Goal: Navigation & Orientation: Find specific page/section

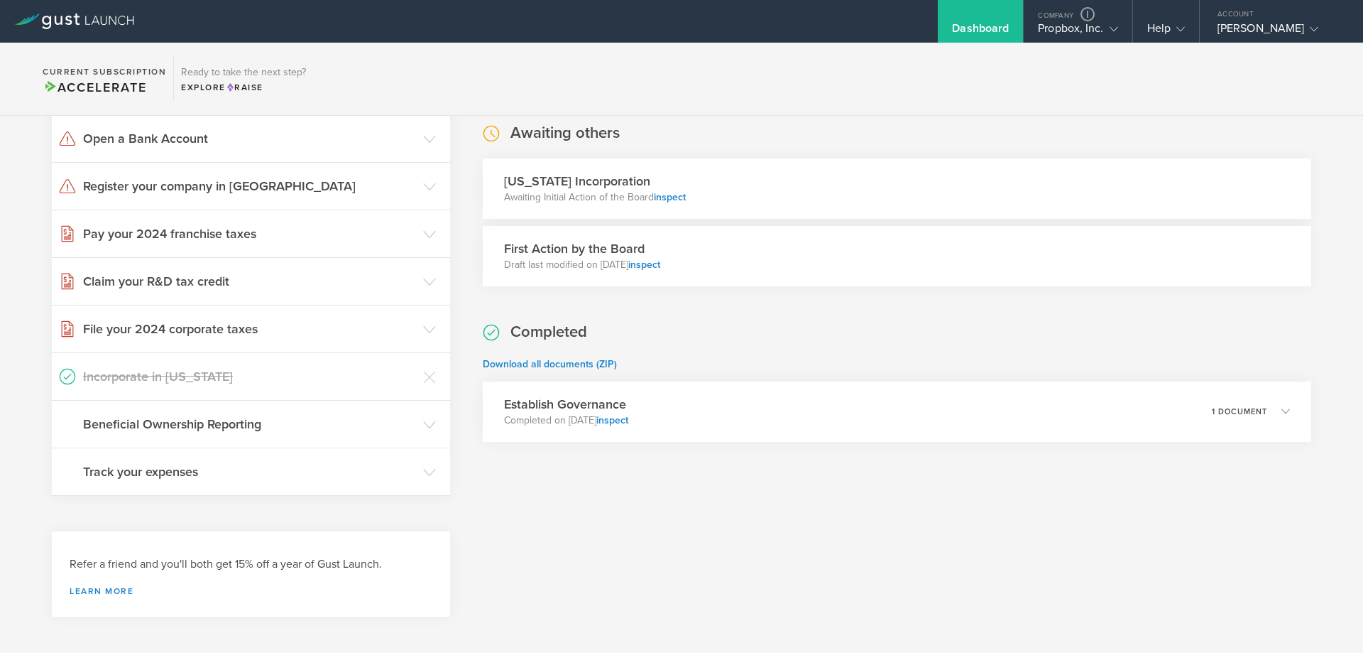
scroll to position [231, 0]
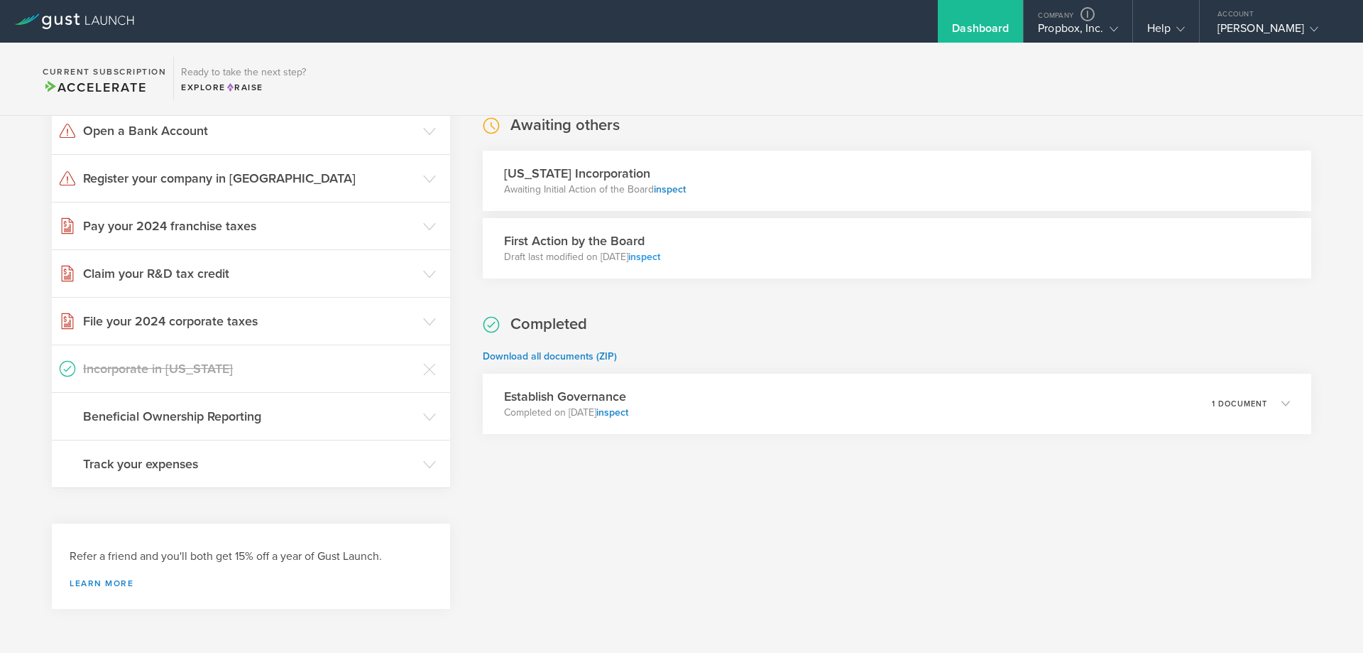
click at [660, 251] on link "inspect" at bounding box center [644, 257] width 32 height 12
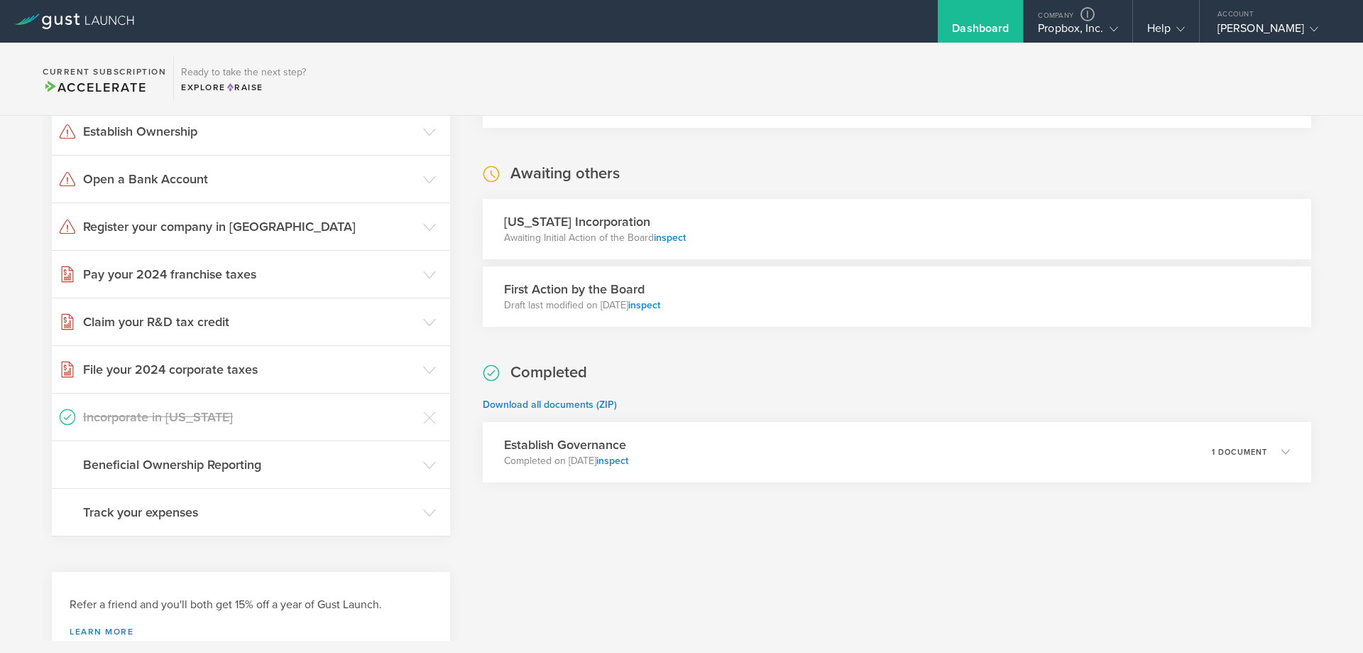
scroll to position [160, 0]
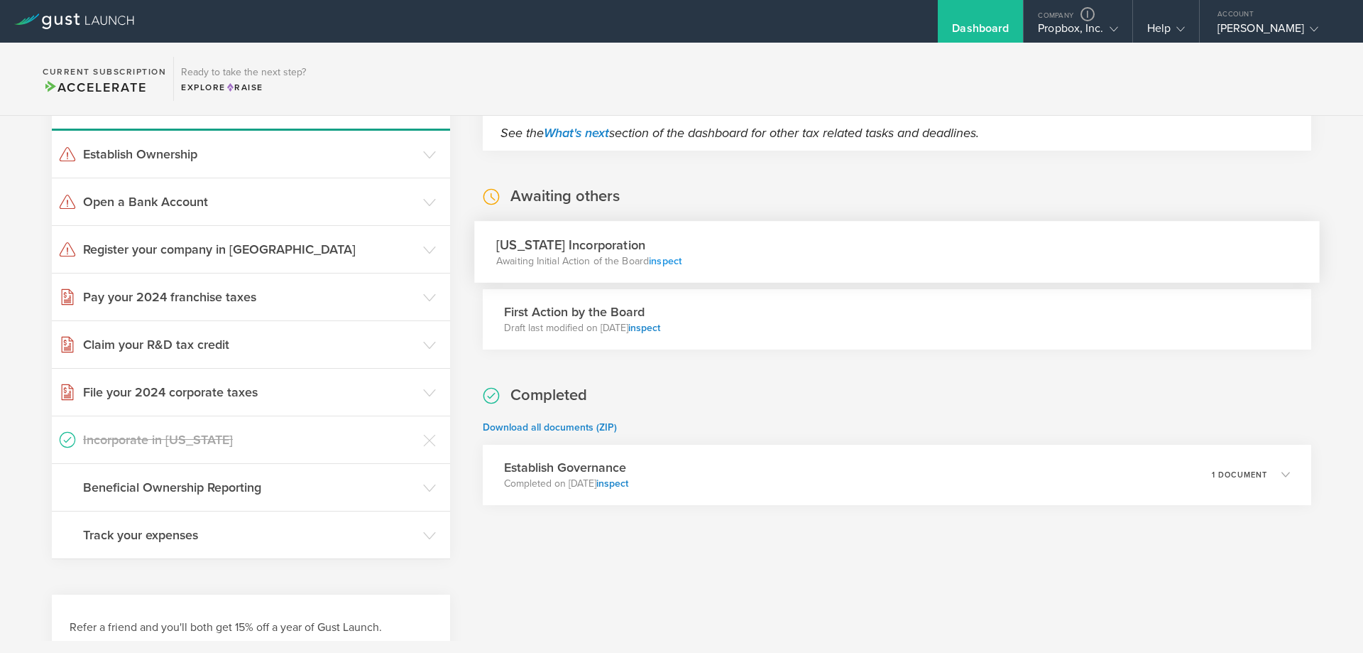
click at [666, 258] on link "inspect" at bounding box center [665, 260] width 33 height 12
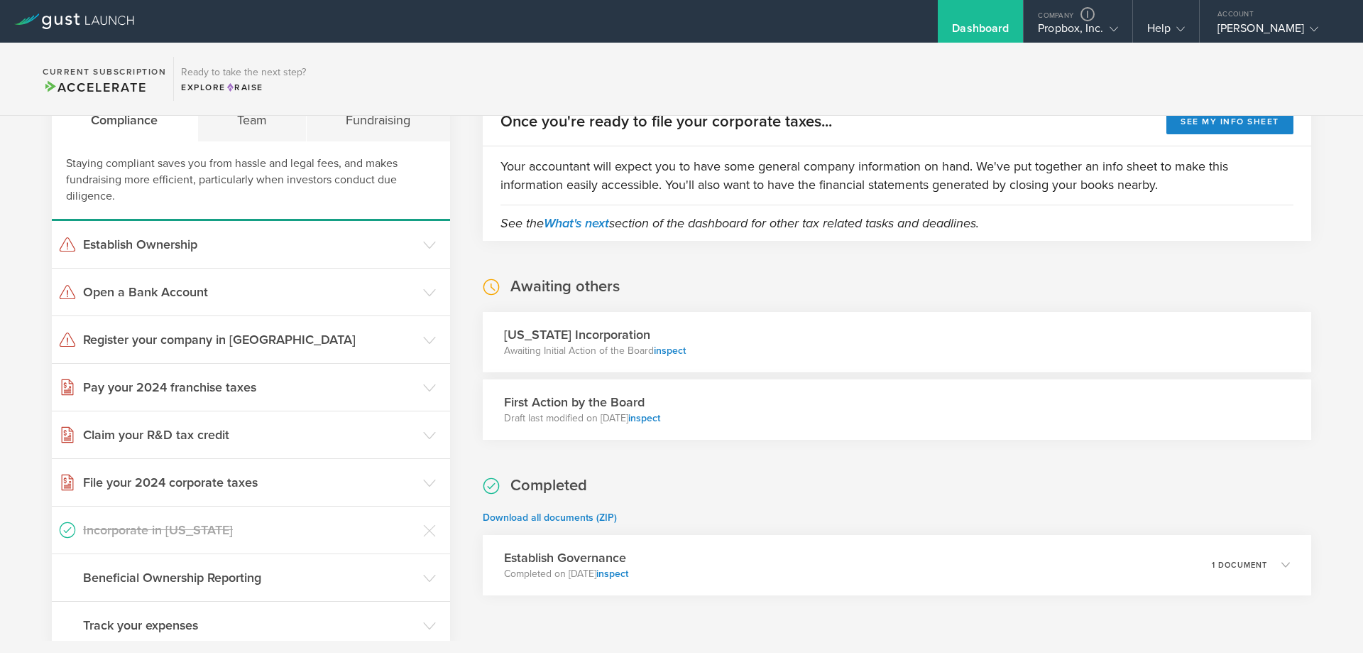
scroll to position [0, 0]
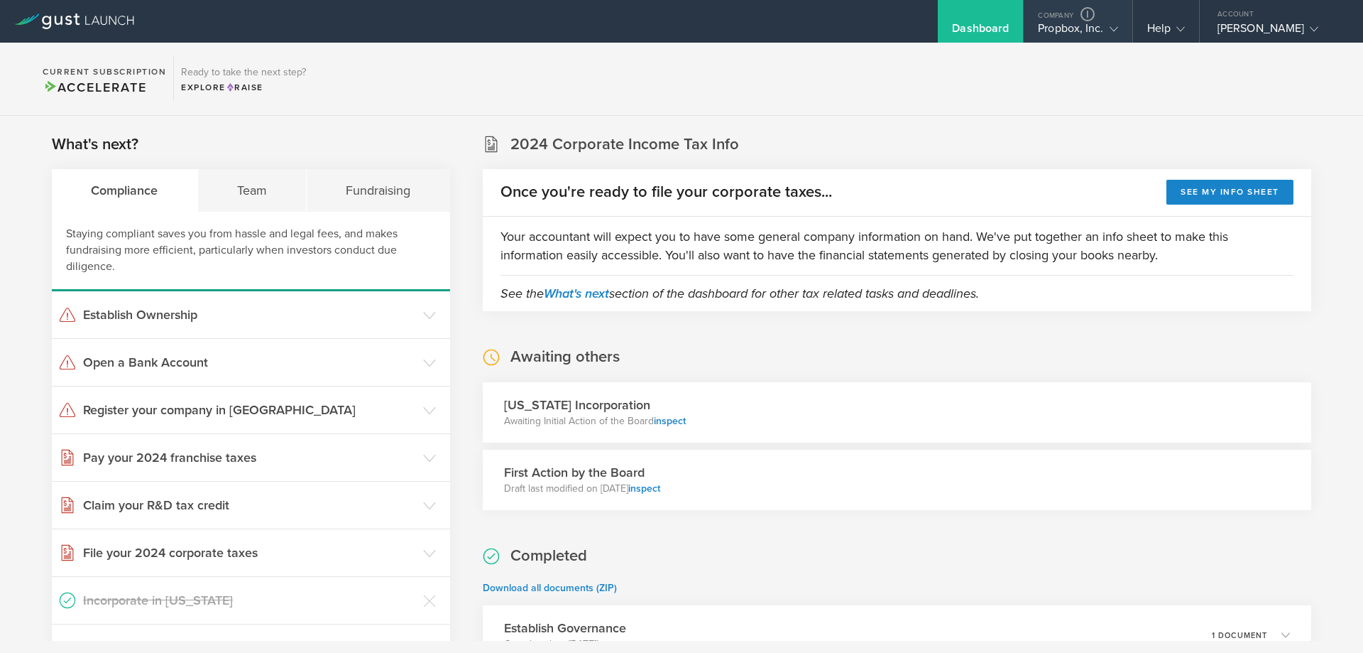
click at [1052, 26] on div "Propbox, Inc." at bounding box center [1078, 31] width 80 height 21
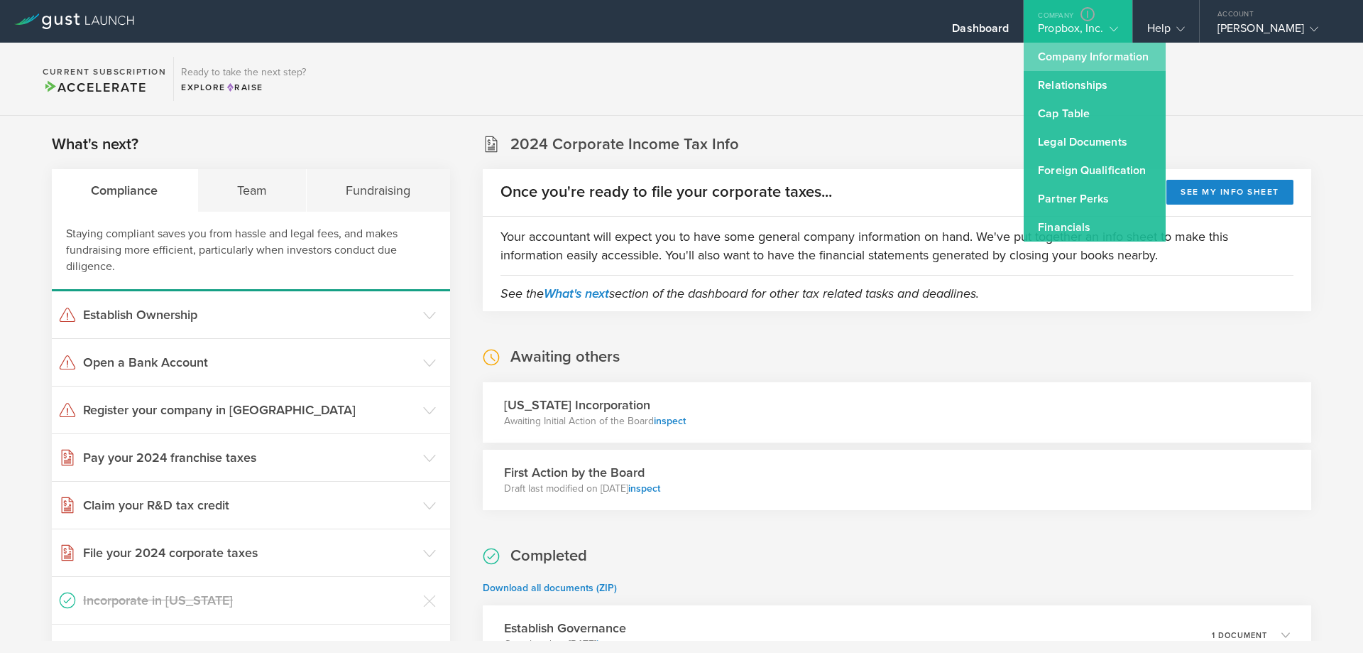
click at [1083, 52] on link "Company Information" at bounding box center [1095, 57] width 142 height 28
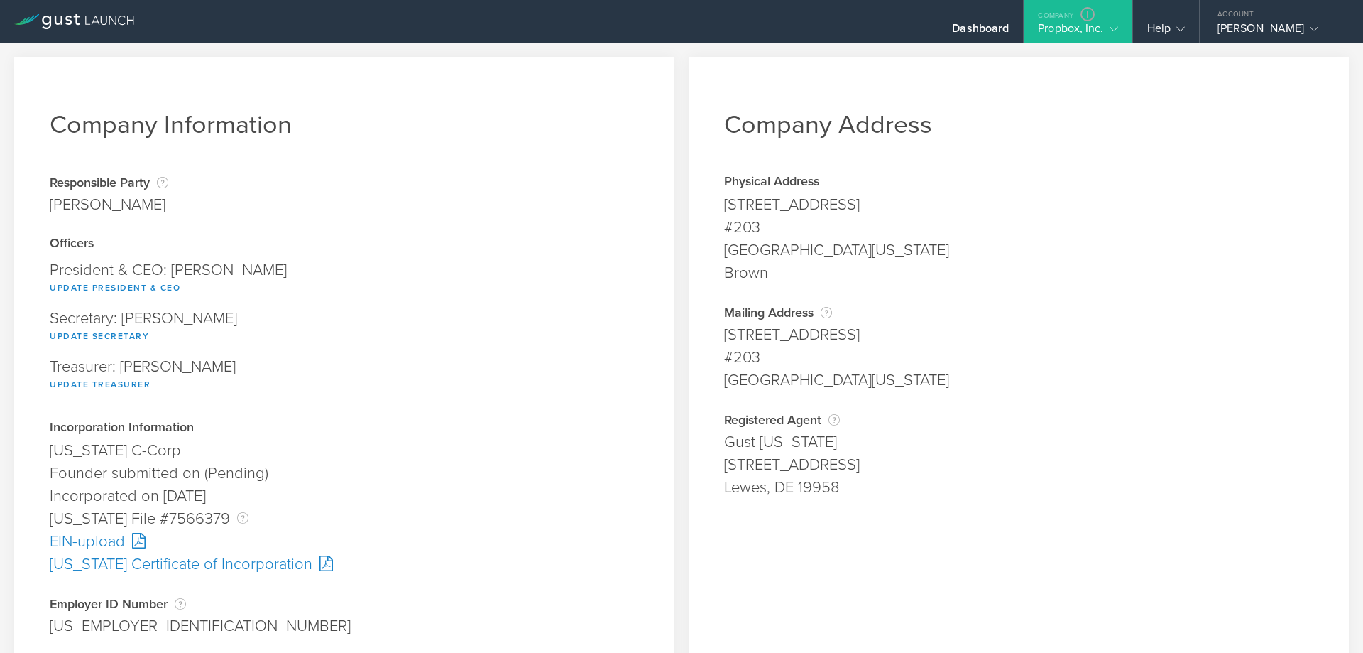
click at [1057, 19] on div "Company" at bounding box center [1078, 10] width 108 height 21
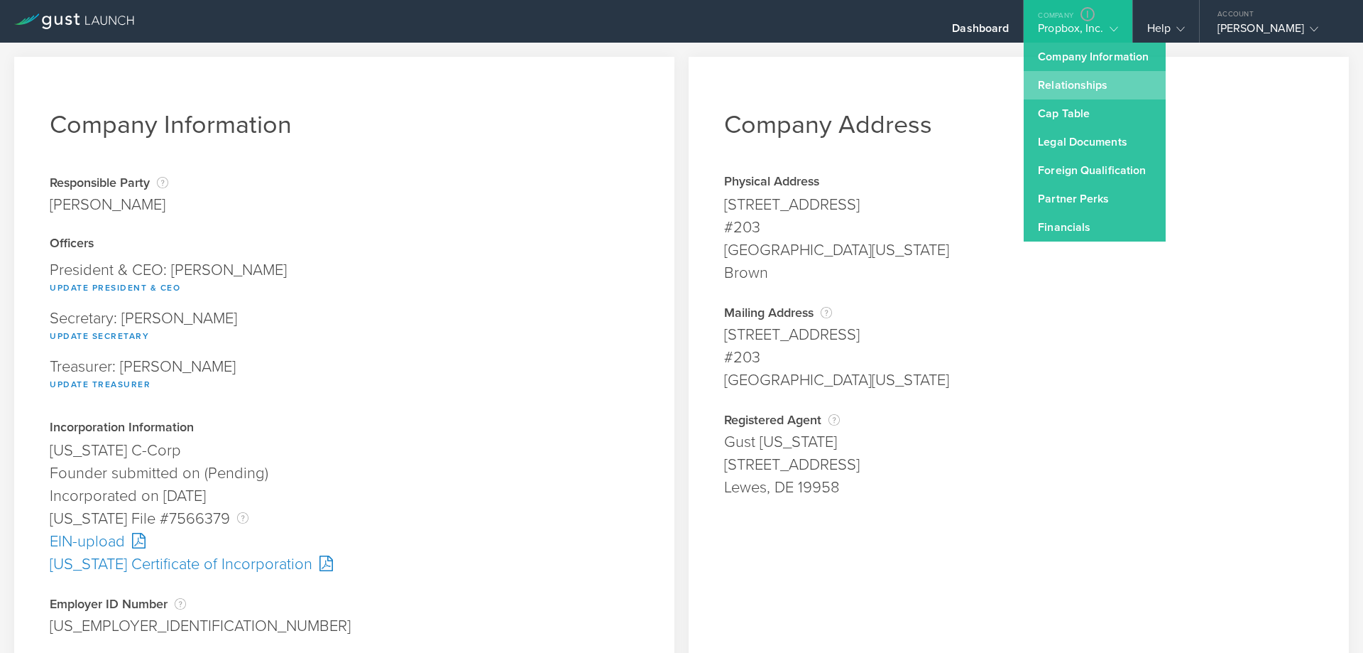
click at [1060, 85] on link "Relationships" at bounding box center [1095, 85] width 142 height 28
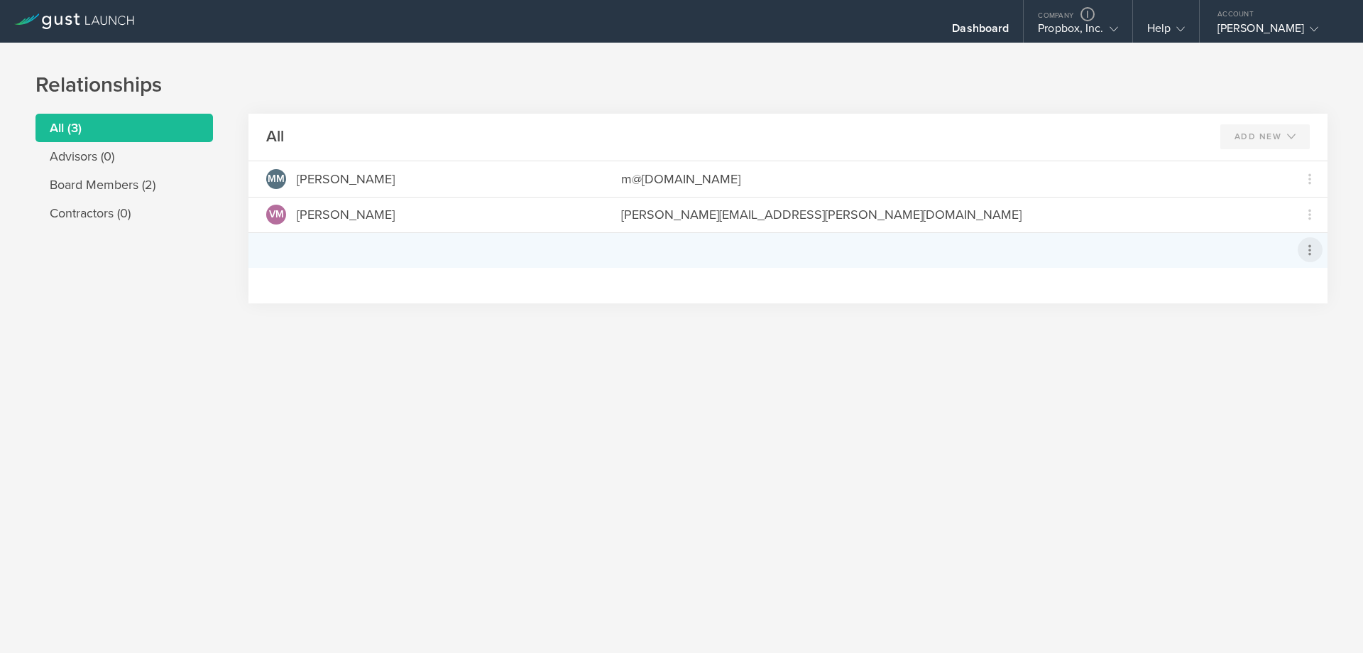
click at [1298, 248] on icon at bounding box center [1310, 249] width 25 height 25
click at [1315, 255] on md-backdrop at bounding box center [681, 326] width 1363 height 653
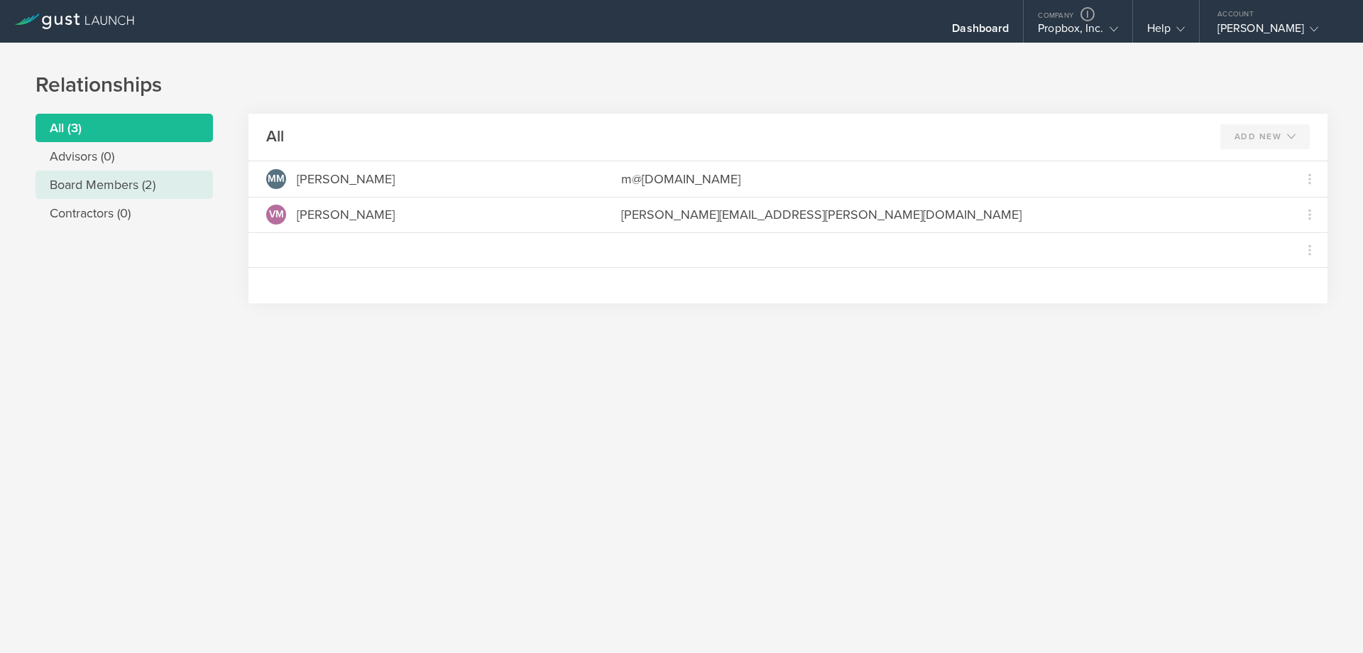
click at [165, 190] on li "Board Members (2)" at bounding box center [125, 184] width 178 height 28
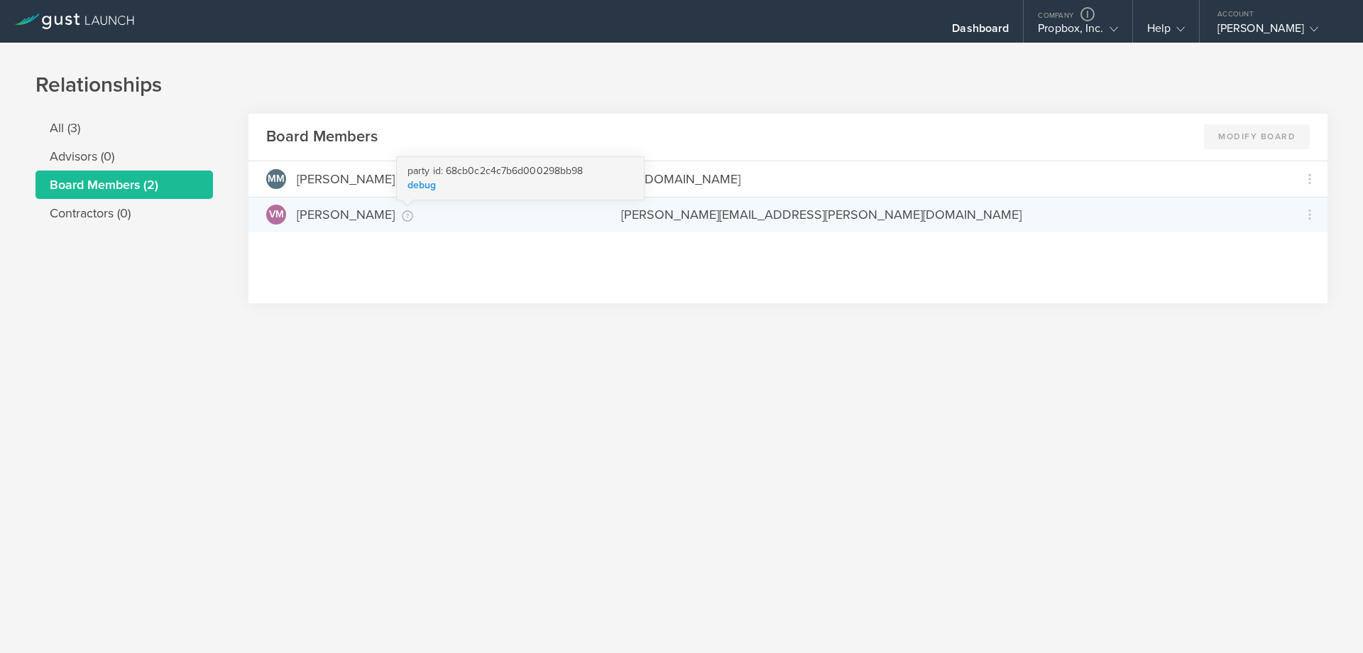
click at [418, 185] on link "debug" at bounding box center [422, 185] width 29 height 12
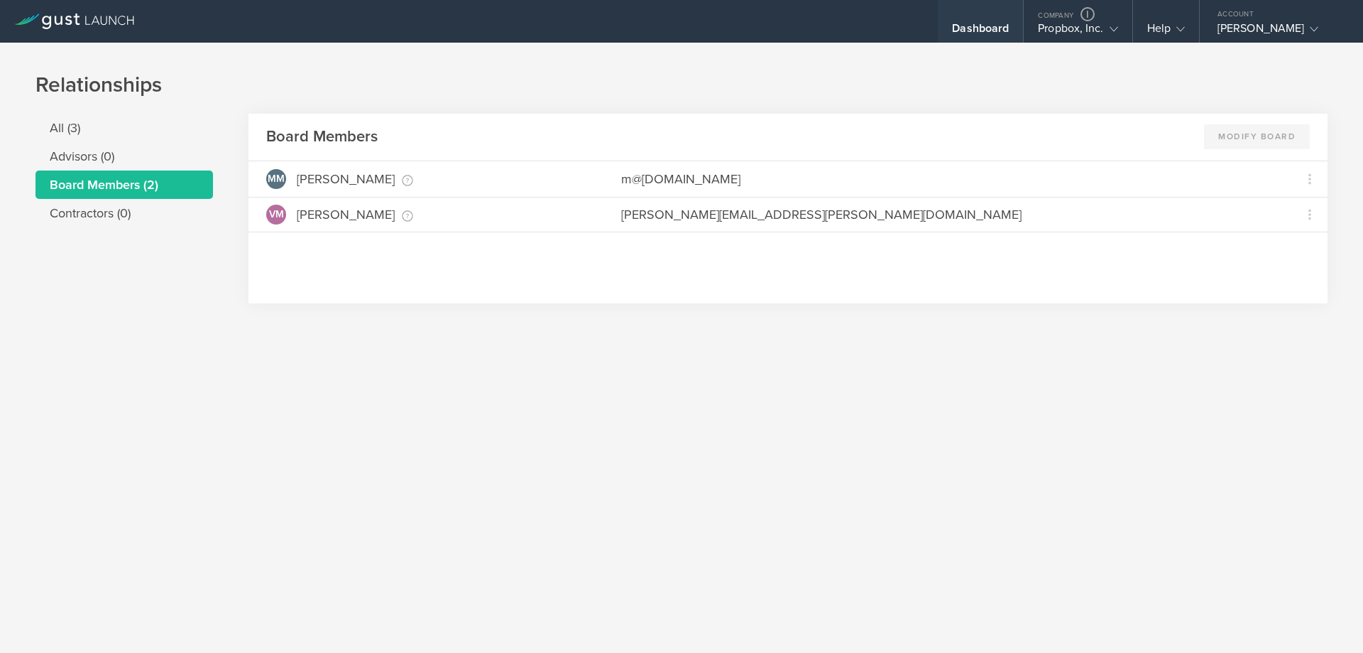
click at [974, 11] on div "Dashboard" at bounding box center [980, 21] width 85 height 43
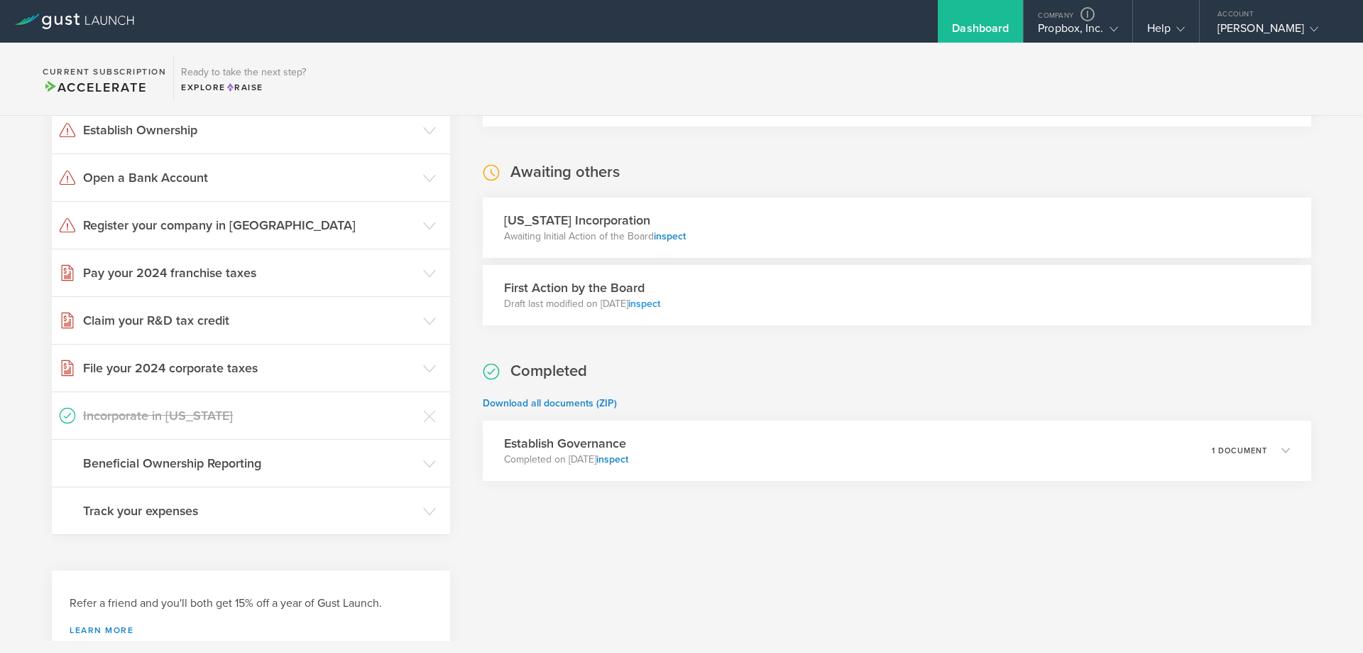
scroll to position [213, 0]
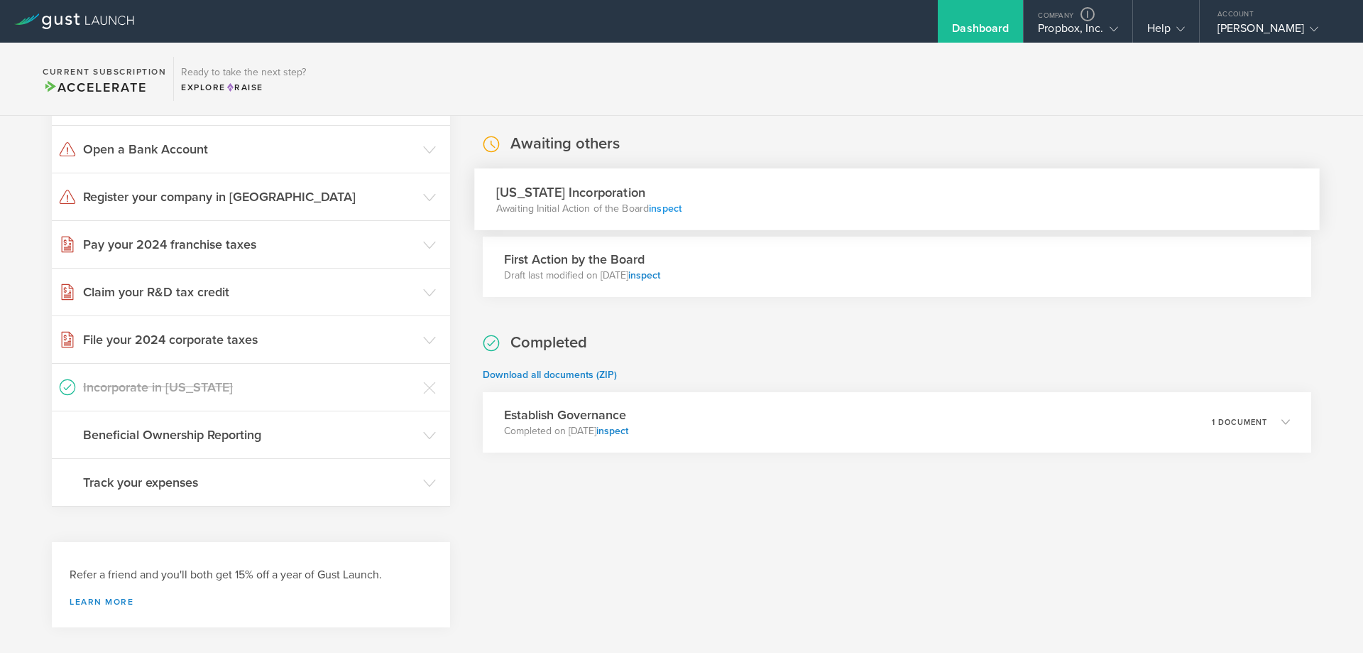
click at [667, 207] on link "inspect" at bounding box center [665, 208] width 33 height 12
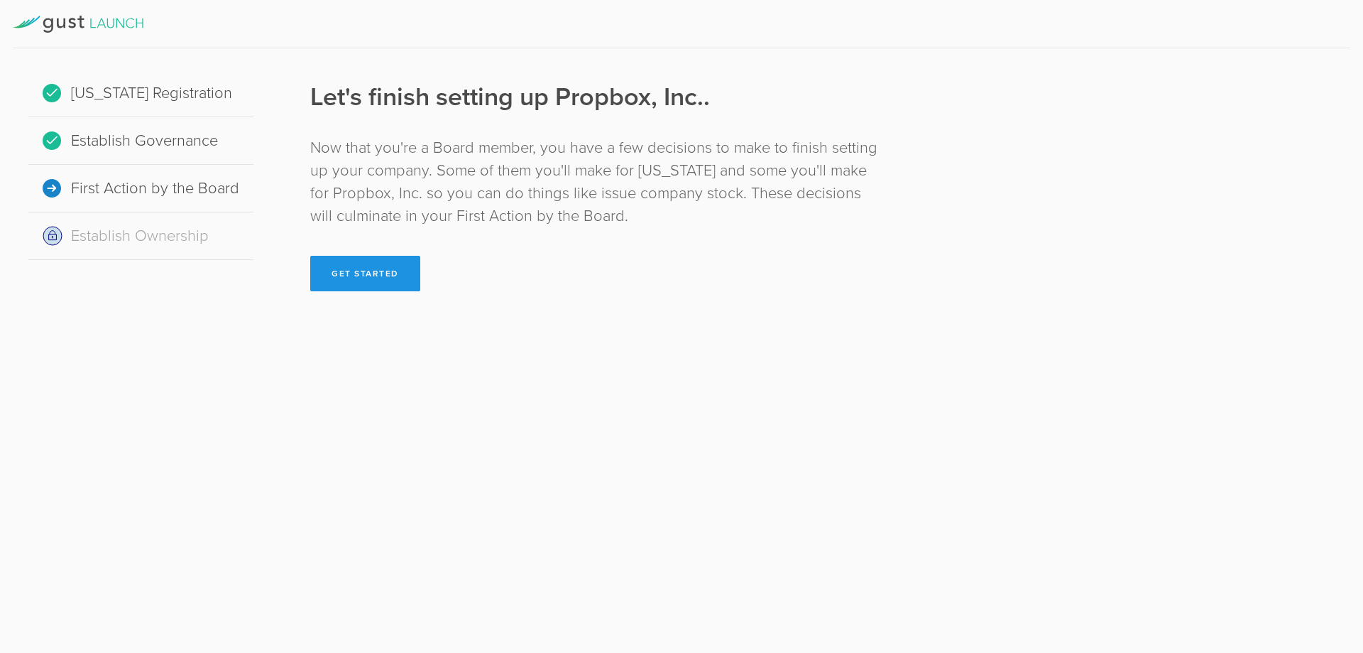
click at [351, 283] on button "Get Started" at bounding box center [365, 274] width 110 height 36
